Goal: Communication & Community: Participate in discussion

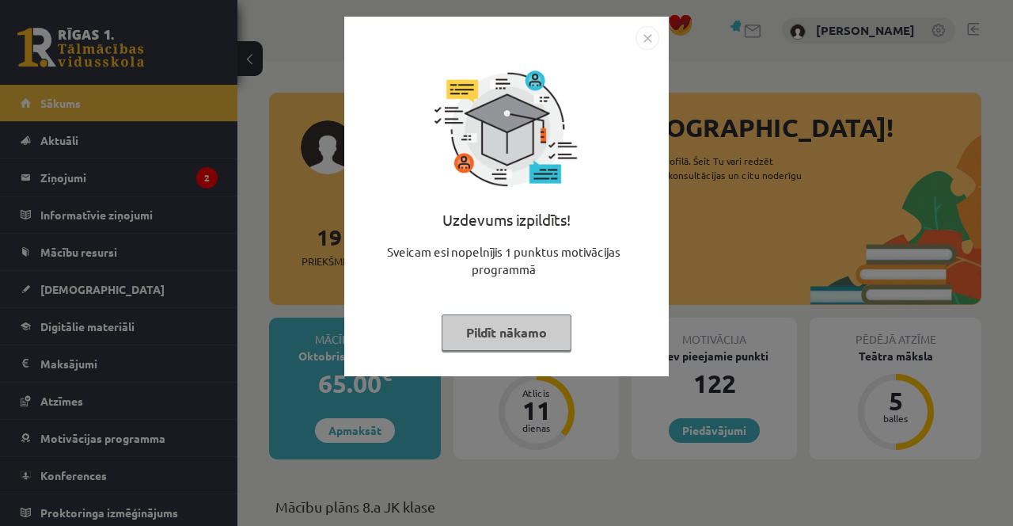
click at [535, 340] on button "Pildīt nākamo" at bounding box center [507, 332] width 130 height 36
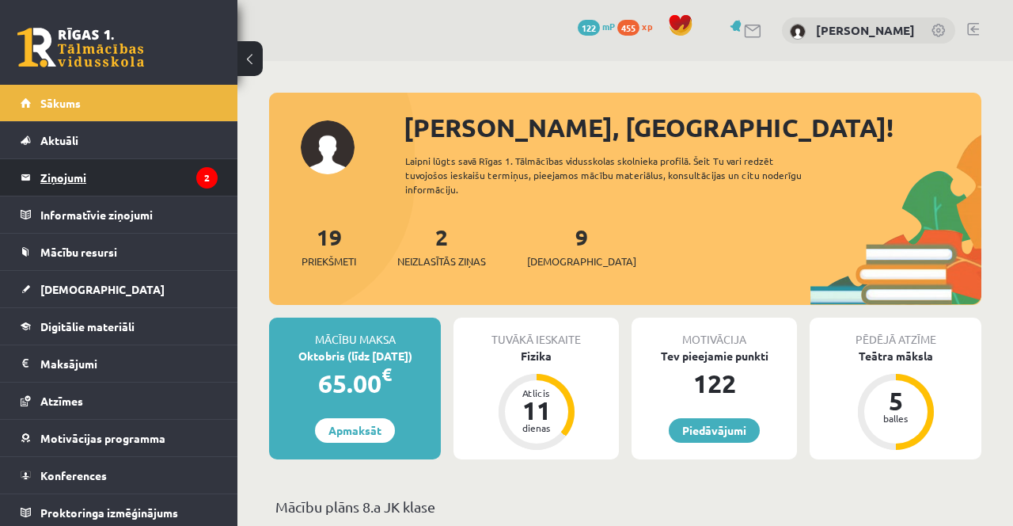
click at [172, 184] on legend "Ziņojumi 2" at bounding box center [128, 177] width 177 height 36
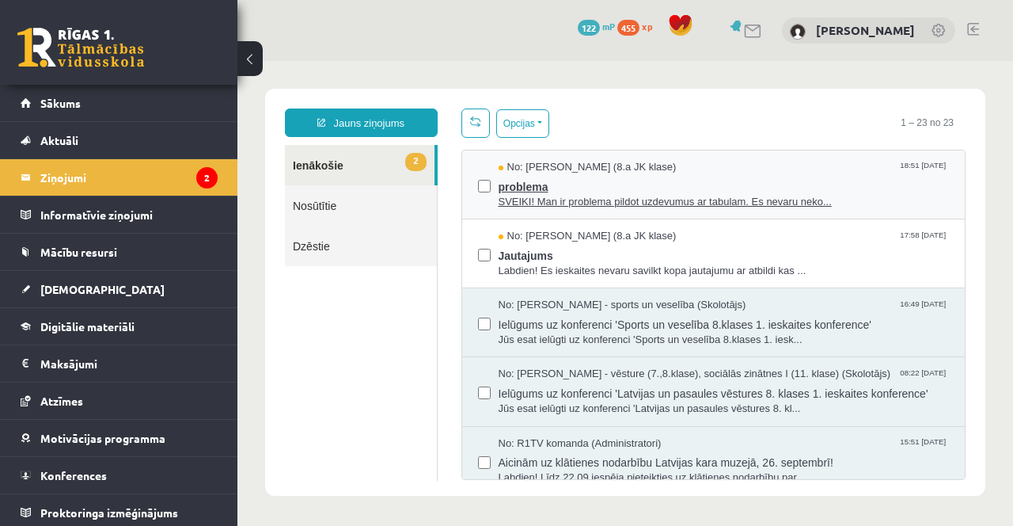
click at [662, 181] on span "problema" at bounding box center [724, 185] width 451 height 20
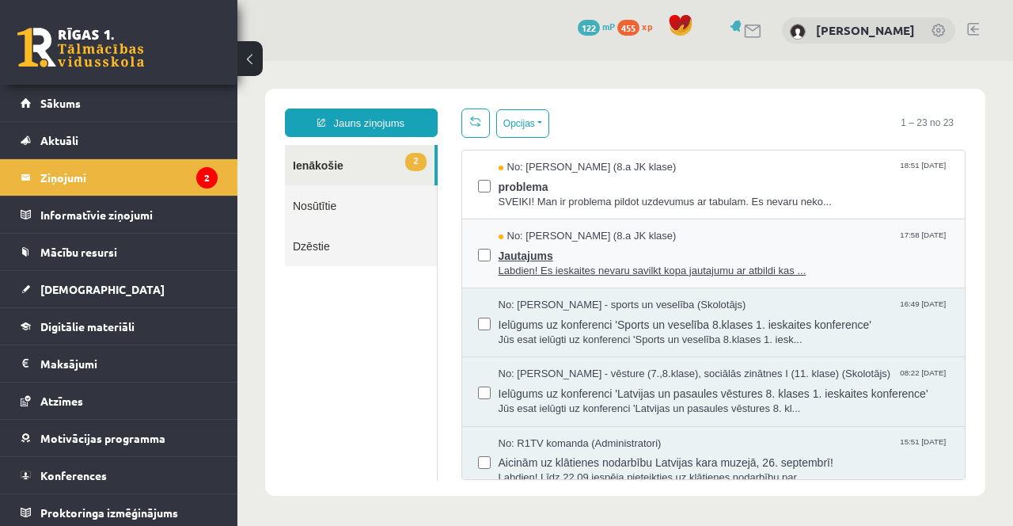
click at [737, 269] on span "Labdien! Es ieskaites nevaru savilkt kopa jautajumu ar atbildi kas ..." at bounding box center [724, 271] width 451 height 15
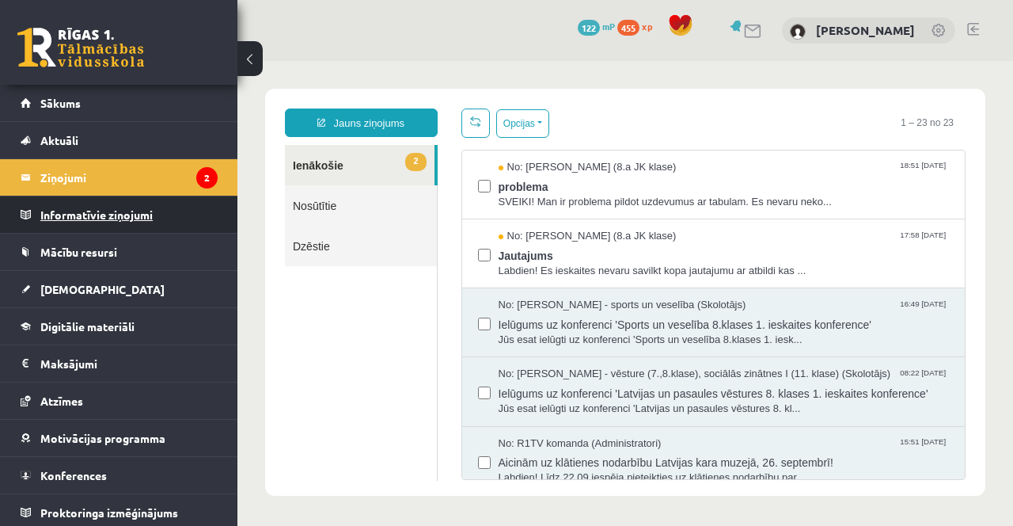
click at [192, 216] on legend "Informatīvie ziņojumi 0" at bounding box center [128, 214] width 177 height 36
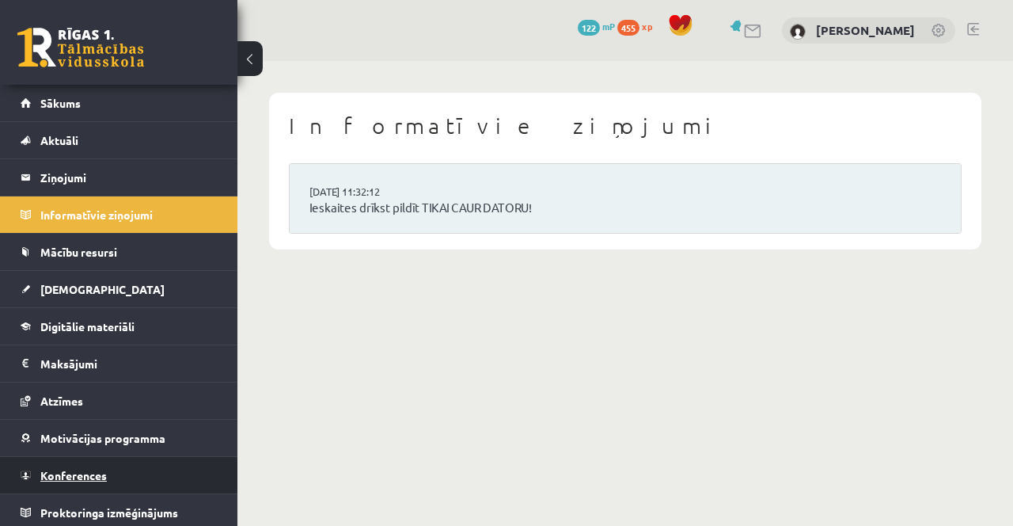
click at [158, 484] on link "Konferences" at bounding box center [119, 475] width 197 height 36
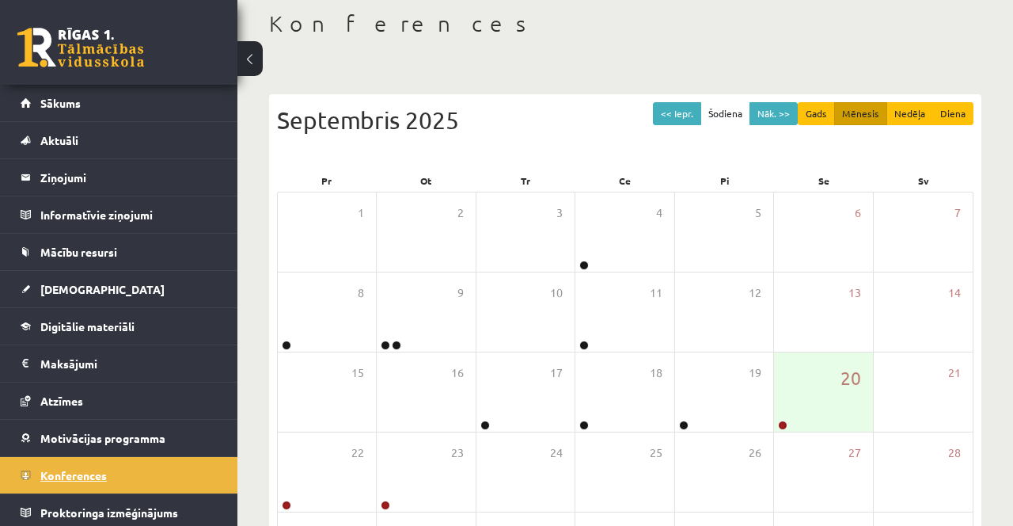
scroll to position [82, 0]
click at [783, 425] on link at bounding box center [782, 425] width 9 height 9
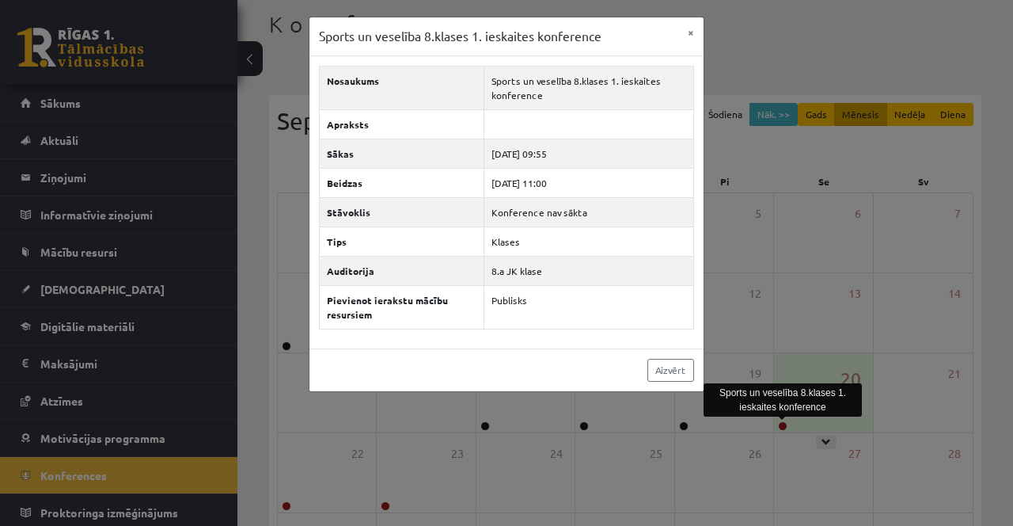
click at [850, 342] on div "Sports un veselība 8.klases 1. ieskaites konference × Nosaukums Sports un vesel…" at bounding box center [506, 263] width 1013 height 526
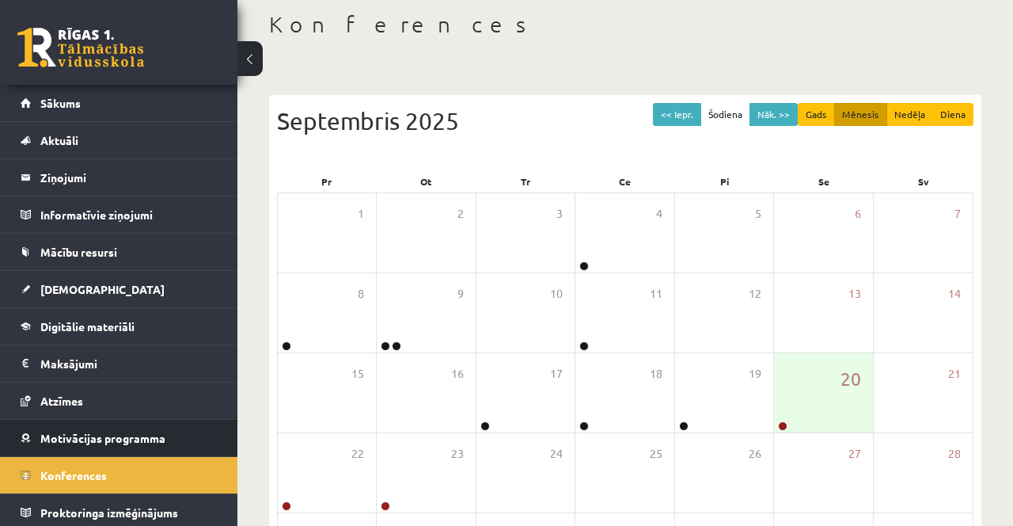
click at [9, 429] on li "Motivācijas programma Aktuālās kampaņas Mācies un ziedo Uzdevumi Veikals Ieteik…" at bounding box center [118, 438] width 237 height 38
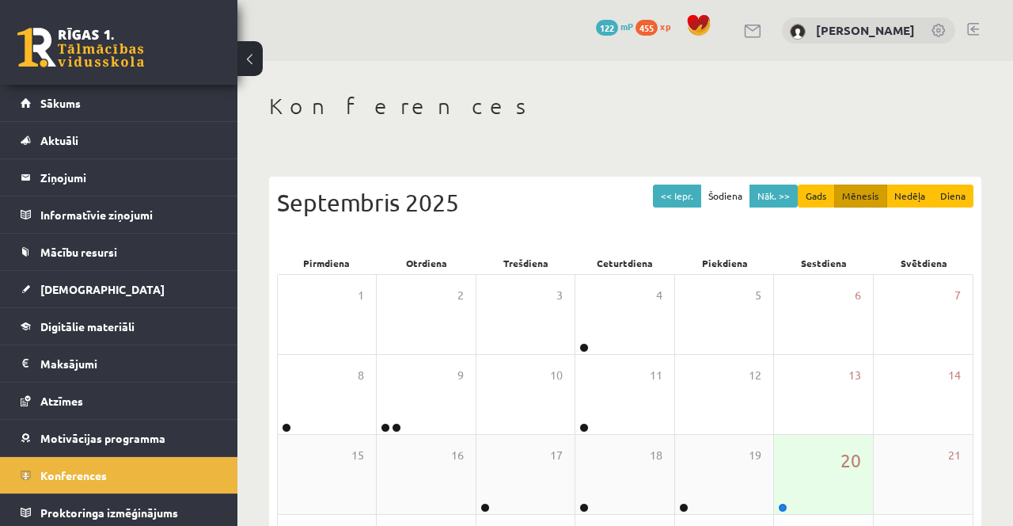
click at [781, 507] on link at bounding box center [782, 507] width 9 height 9
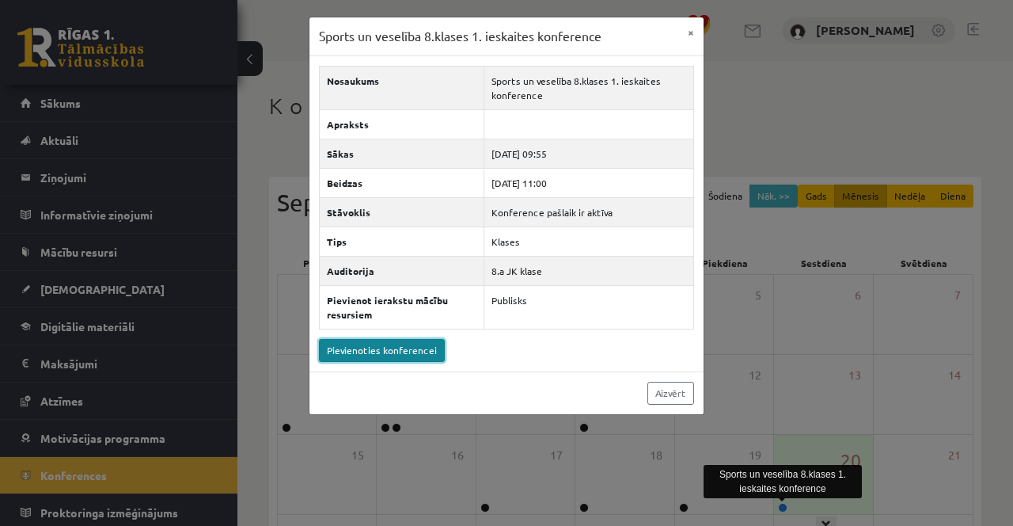
click at [354, 351] on link "Pievienoties konferencei" at bounding box center [382, 350] width 126 height 23
